Goal: Transaction & Acquisition: Download file/media

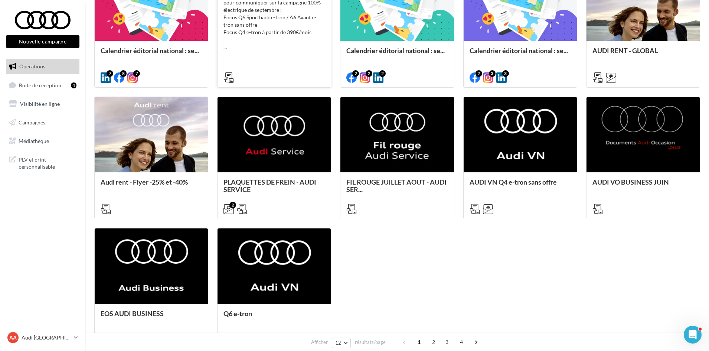
scroll to position [297, 0]
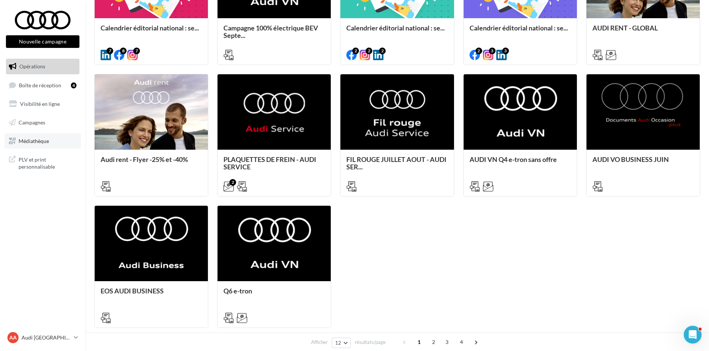
click at [44, 146] on link "Médiathèque" at bounding box center [42, 141] width 76 height 16
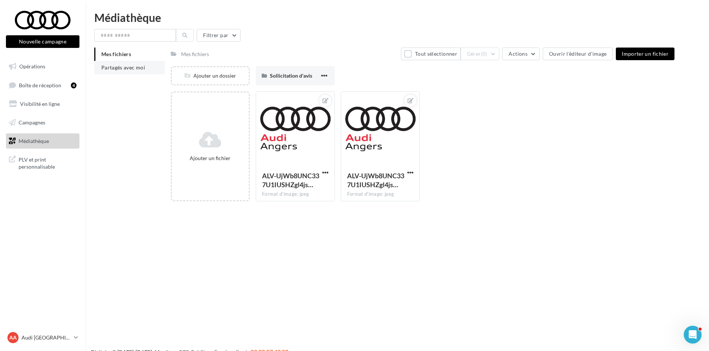
click at [128, 64] on li "Partagés avec moi" at bounding box center [129, 67] width 70 height 13
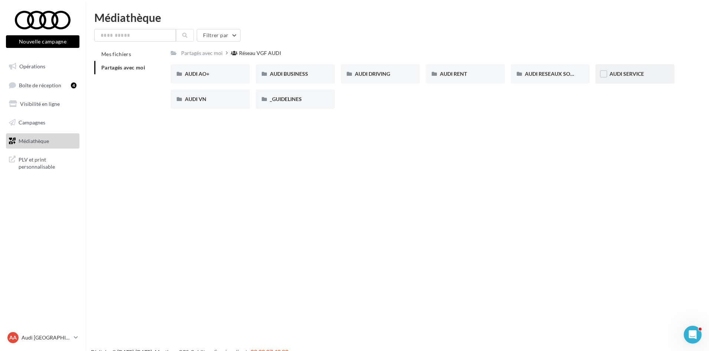
click at [654, 76] on div "AUDI SERVICE" at bounding box center [634, 73] width 51 height 7
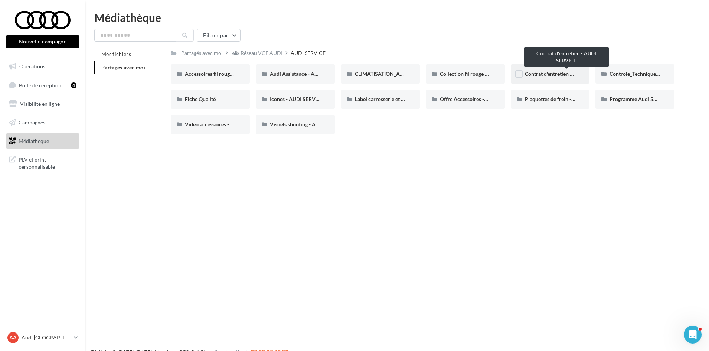
click at [549, 77] on div "Contrat d'entretien - AUDI SERVICE" at bounding box center [550, 73] width 51 height 7
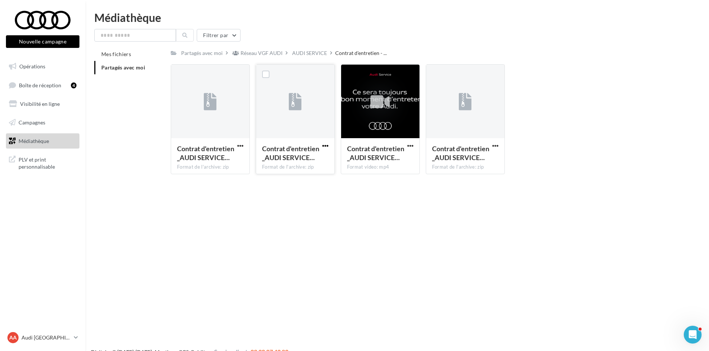
click at [323, 147] on span "button" at bounding box center [325, 145] width 6 height 6
click at [308, 164] on button "Télécharger" at bounding box center [293, 160] width 74 height 19
click at [406, 145] on button "button" at bounding box center [409, 145] width 9 height 7
click at [393, 161] on button "Télécharger" at bounding box center [378, 160] width 74 height 19
click at [408, 145] on span "button" at bounding box center [410, 145] width 6 height 6
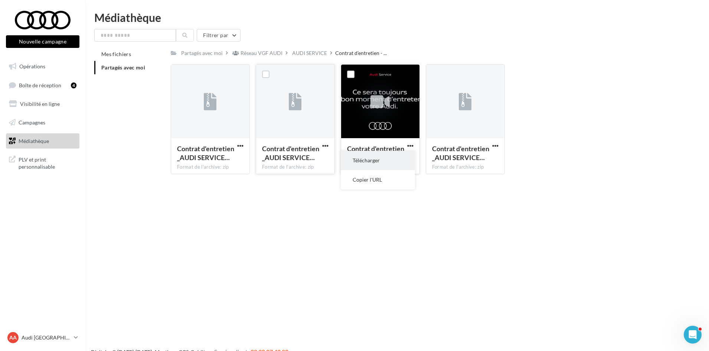
click at [404, 162] on button "Télécharger" at bounding box center [378, 160] width 74 height 19
click at [442, 208] on div "Nouvelle campagne Nouvelle campagne Opérations Boîte de réception 4 Visibilité …" at bounding box center [354, 187] width 709 height 351
